Goal: Complete application form: Complete application form

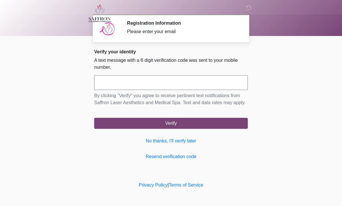
scroll to position [0, 0]
click at [148, 144] on link "No thanks, I'll verify later" at bounding box center [170, 140] width 153 height 7
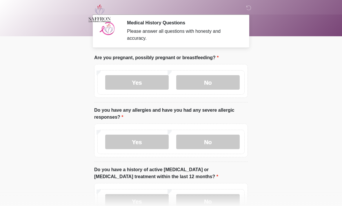
click at [212, 83] on label "No" at bounding box center [207, 82] width 63 height 14
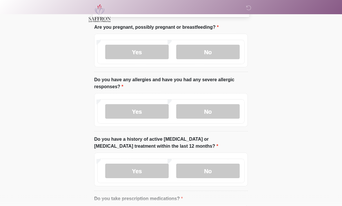
scroll to position [33, 0]
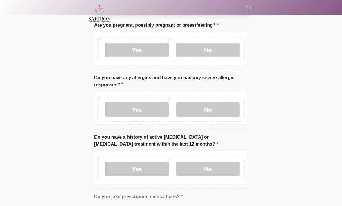
click at [151, 109] on label "Yes" at bounding box center [136, 109] width 63 height 14
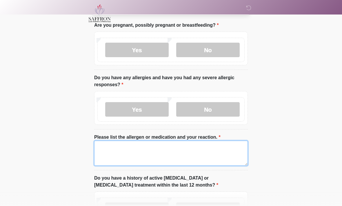
click at [166, 149] on textarea "Please list the allergen or medication and your reaction." at bounding box center [170, 152] width 153 height 25
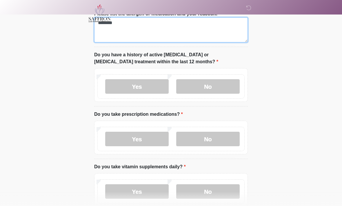
scroll to position [161, 0]
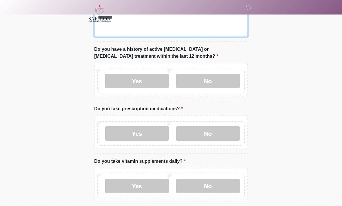
type textarea "********"
click at [218, 81] on label "No" at bounding box center [207, 81] width 63 height 14
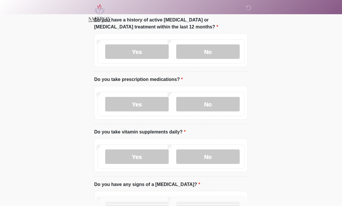
scroll to position [197, 0]
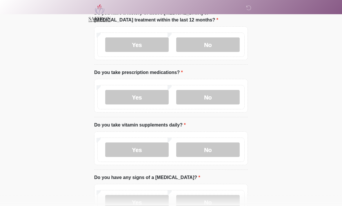
click at [225, 94] on label "No" at bounding box center [207, 97] width 63 height 14
click at [222, 150] on label "No" at bounding box center [207, 149] width 63 height 14
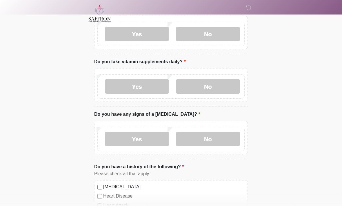
scroll to position [266, 0]
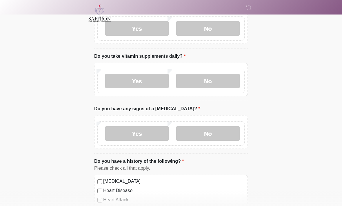
click at [225, 133] on label "No" at bounding box center [207, 133] width 63 height 14
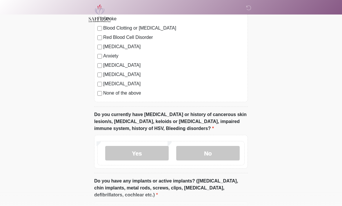
scroll to position [466, 0]
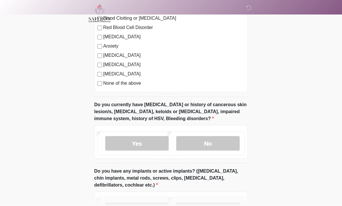
click at [155, 143] on label "Yes" at bounding box center [136, 143] width 63 height 14
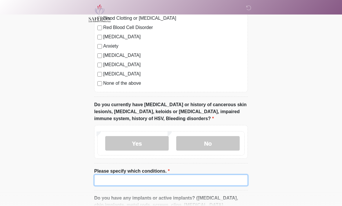
click at [161, 177] on input "Please specify which conditions." at bounding box center [170, 179] width 153 height 11
type input "********"
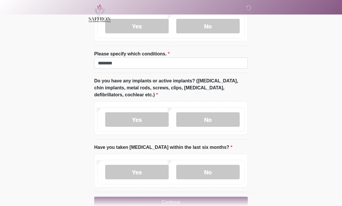
scroll to position [584, 0]
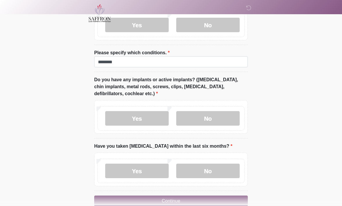
click at [211, 120] on label "No" at bounding box center [207, 118] width 63 height 14
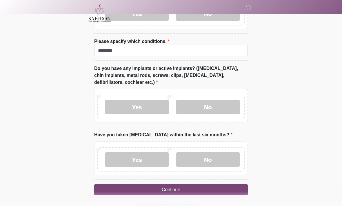
click at [222, 157] on label "No" at bounding box center [207, 159] width 63 height 14
click at [204, 188] on button "Continue" at bounding box center [170, 189] width 153 height 11
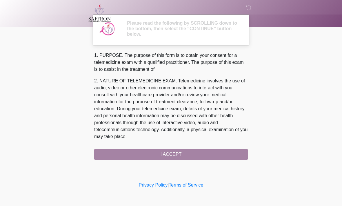
scroll to position [0, 0]
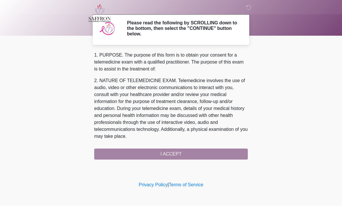
click at [189, 153] on div "1. PURPOSE. The purpose of this form is to obtain your consent for a telemedici…" at bounding box center [170, 106] width 153 height 108
click at [177, 154] on div "1. PURPOSE. The purpose of this form is to obtain your consent for a telemedici…" at bounding box center [170, 106] width 153 height 108
click at [174, 153] on div "1. PURPOSE. The purpose of this form is to obtain your consent for a telemedici…" at bounding box center [170, 106] width 153 height 108
click at [180, 150] on div "1. PURPOSE. The purpose of this form is to obtain your consent for a telemedici…" at bounding box center [170, 106] width 153 height 108
click at [182, 155] on div "1. PURPOSE. The purpose of this form is to obtain your consent for a telemedici…" at bounding box center [170, 106] width 153 height 108
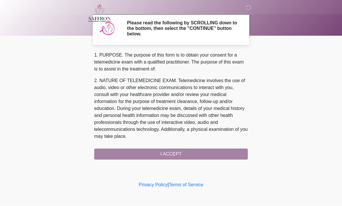
click at [188, 153] on div "1. PURPOSE. The purpose of this form is to obtain your consent for a telemedici…" at bounding box center [170, 106] width 153 height 108
click at [185, 154] on div "1. PURPOSE. The purpose of this form is to obtain your consent for a telemedici…" at bounding box center [170, 106] width 153 height 108
click at [186, 151] on div "1. PURPOSE. The purpose of this form is to obtain your consent for a telemedici…" at bounding box center [170, 106] width 153 height 108
click at [181, 155] on div "1. PURPOSE. The purpose of this form is to obtain your consent for a telemedici…" at bounding box center [170, 106] width 153 height 108
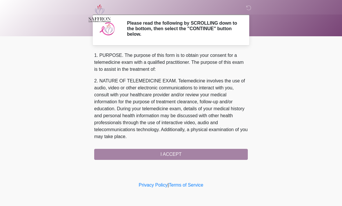
click at [179, 155] on div "1. PURPOSE. The purpose of this form is to obtain your consent for a telemedici…" at bounding box center [170, 106] width 153 height 108
click at [173, 150] on div "1. PURPOSE. The purpose of this form is to obtain your consent for a telemedici…" at bounding box center [170, 106] width 153 height 108
click at [181, 153] on div "1. PURPOSE. The purpose of this form is to obtain your consent for a telemedici…" at bounding box center [170, 106] width 153 height 108
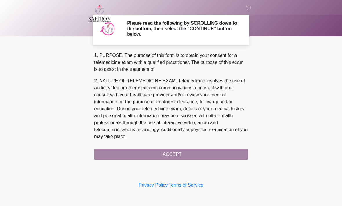
click at [174, 151] on div "1. PURPOSE. The purpose of this form is to obtain your consent for a telemedici…" at bounding box center [170, 106] width 153 height 108
click at [164, 150] on div "1. PURPOSE. The purpose of this form is to obtain your consent for a telemedici…" at bounding box center [170, 106] width 153 height 108
click at [166, 152] on div "1. PURPOSE. The purpose of this form is to obtain your consent for a telemedici…" at bounding box center [170, 106] width 153 height 108
click at [170, 152] on div "1. PURPOSE. The purpose of this form is to obtain your consent for a telemedici…" at bounding box center [170, 106] width 153 height 108
click at [174, 156] on div "1. PURPOSE. The purpose of this form is to obtain your consent for a telemedici…" at bounding box center [170, 106] width 153 height 108
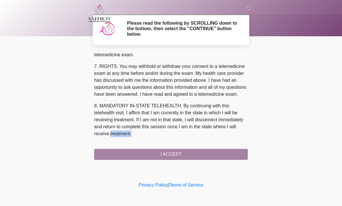
click at [176, 153] on button "I ACCEPT" at bounding box center [170, 153] width 153 height 11
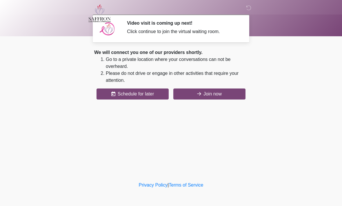
click at [228, 89] on button "Join now" at bounding box center [209, 93] width 72 height 11
